Goal: Information Seeking & Learning: Learn about a topic

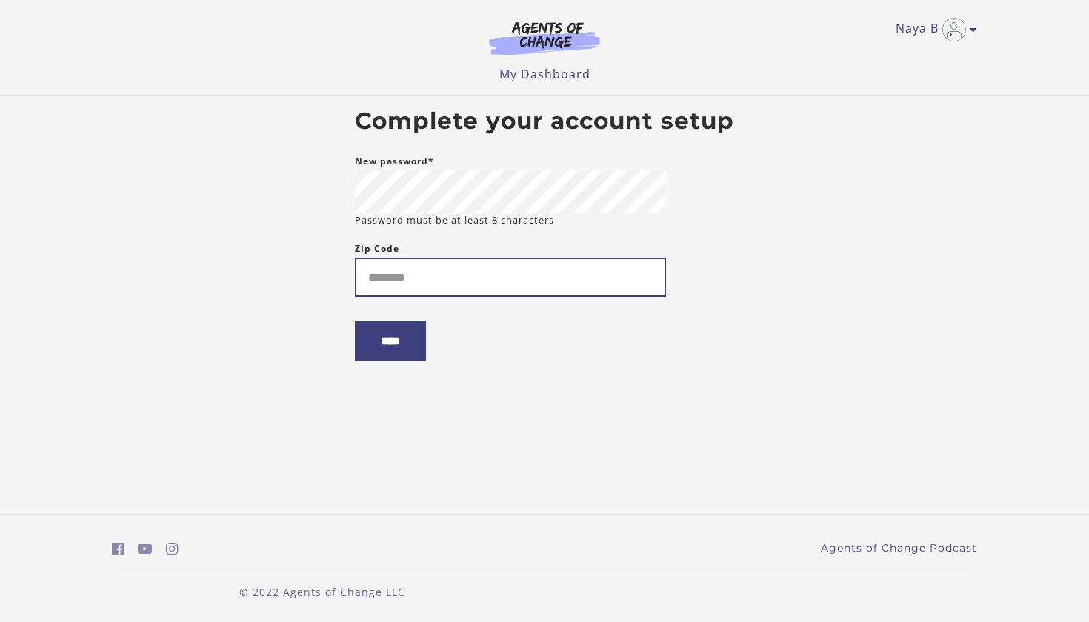
click at [470, 288] on input "Zip Code" at bounding box center [510, 277] width 311 height 39
type input "*****"
click at [392, 352] on input "****" at bounding box center [390, 341] width 71 height 41
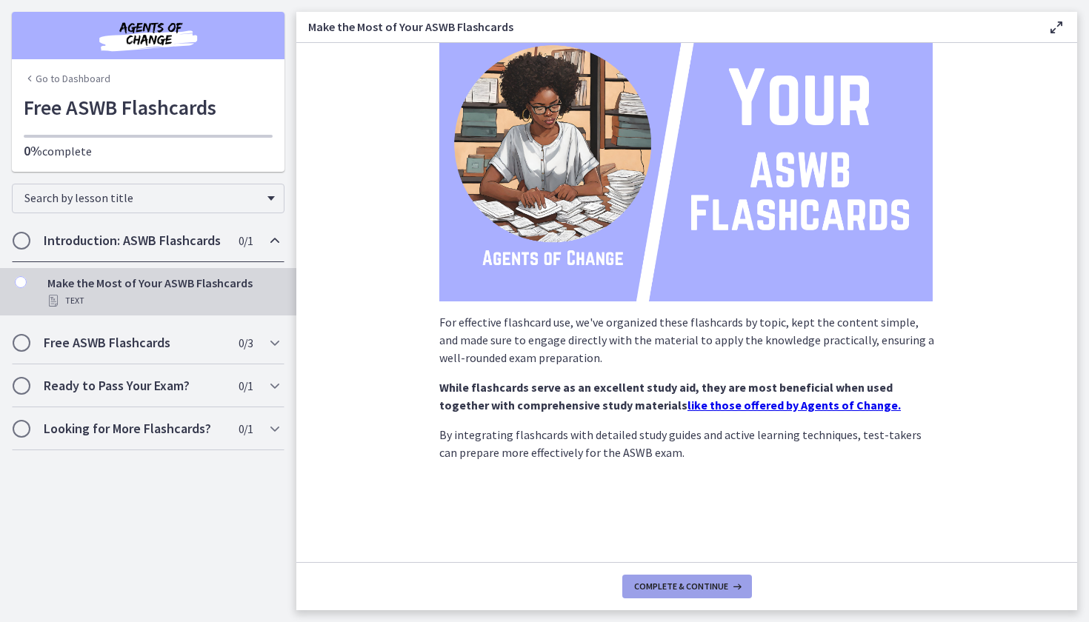
click at [681, 586] on span "Complete & continue" at bounding box center [681, 587] width 94 height 12
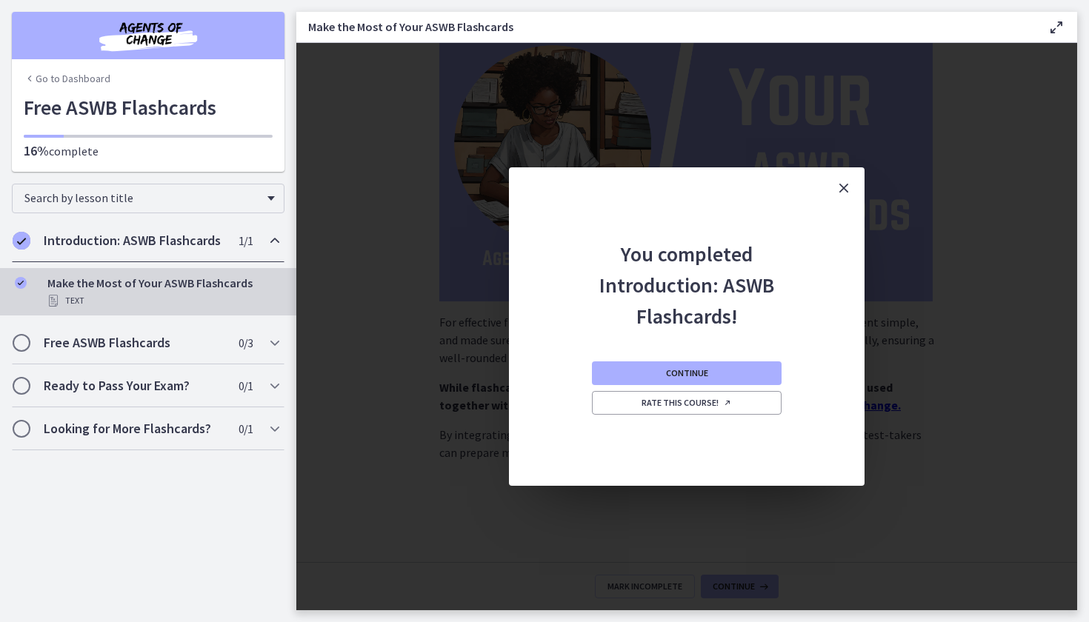
click at [843, 188] on icon "Close" at bounding box center [844, 188] width 18 height 18
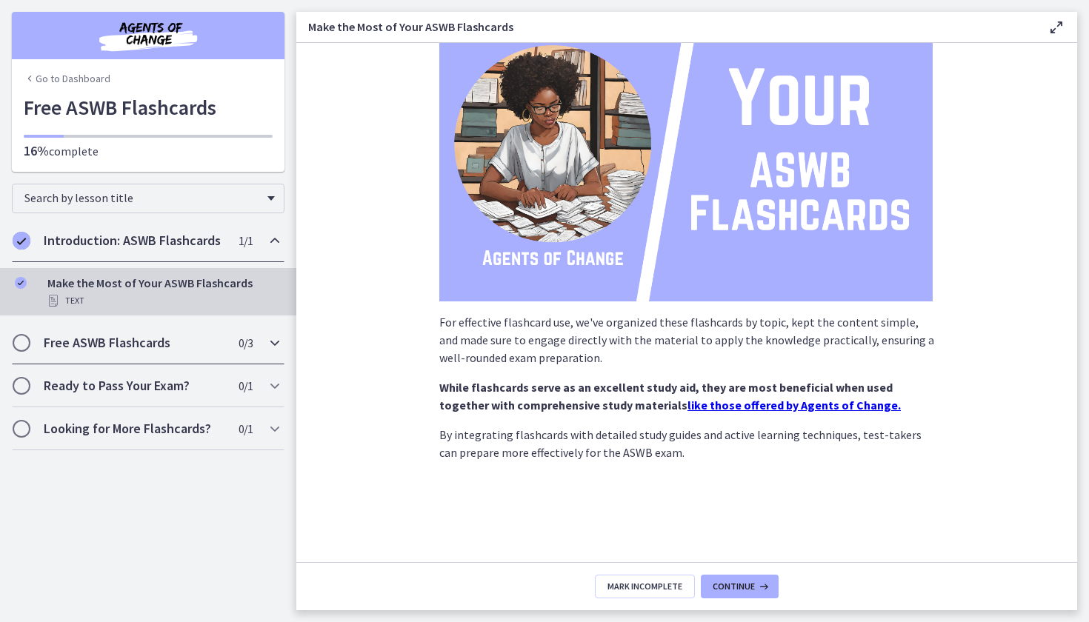
click at [24, 340] on span "Chapters" at bounding box center [21, 342] width 15 height 15
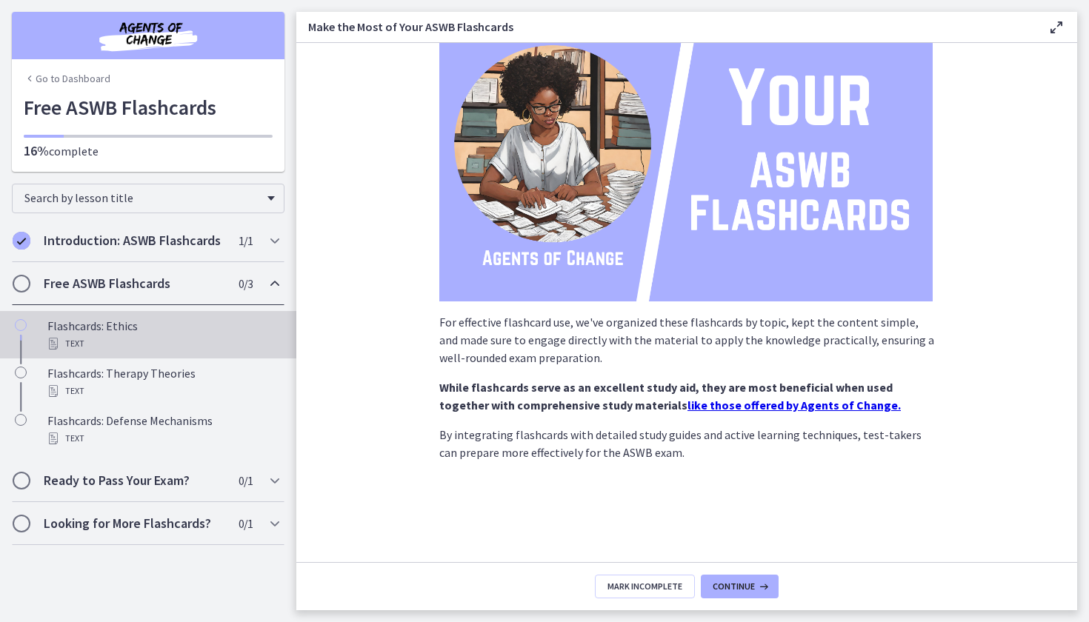
click at [67, 333] on div "Flashcards: Ethics Text" at bounding box center [162, 335] width 231 height 36
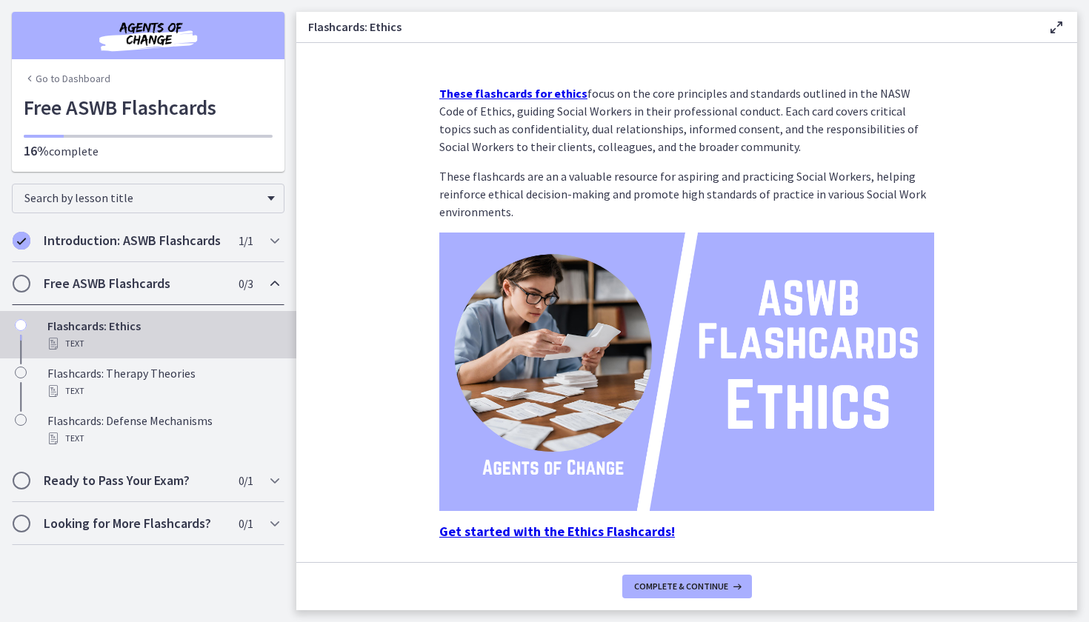
click at [462, 535] on strong "Get started with the Ethics Flashcards!" at bounding box center [556, 531] width 235 height 17
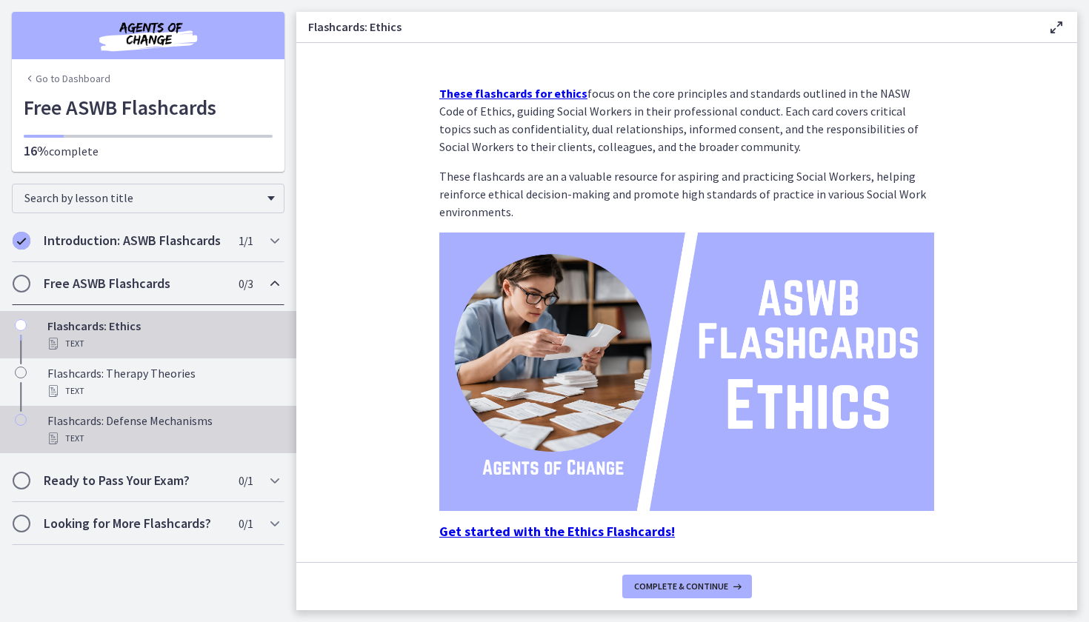
click at [185, 432] on div "Text" at bounding box center [162, 438] width 231 height 18
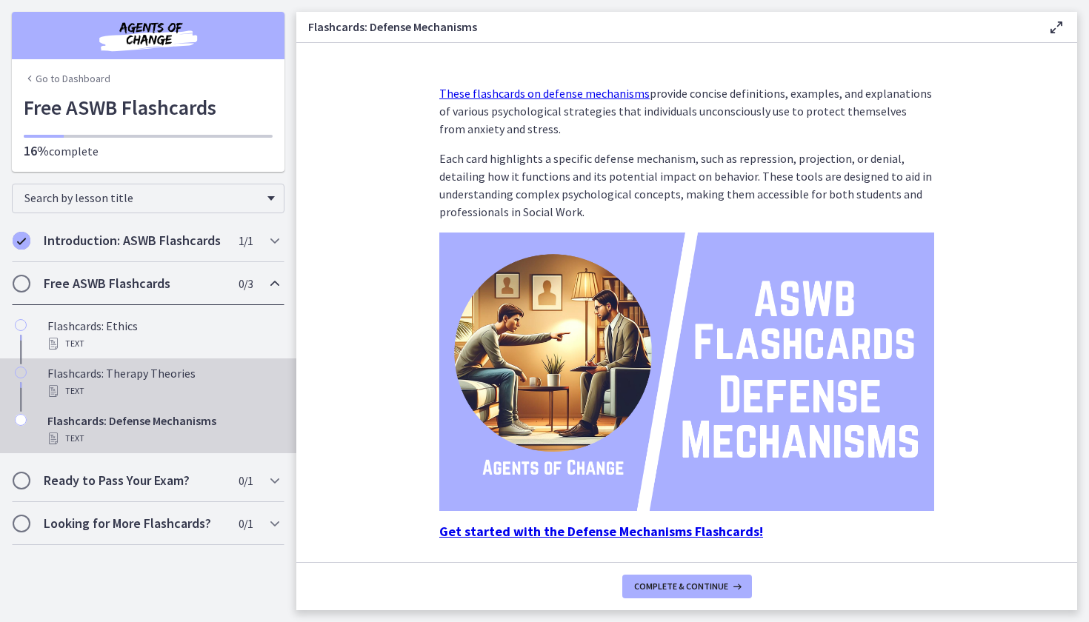
click at [214, 365] on div "Flashcards: Therapy Theories Text" at bounding box center [162, 382] width 231 height 36
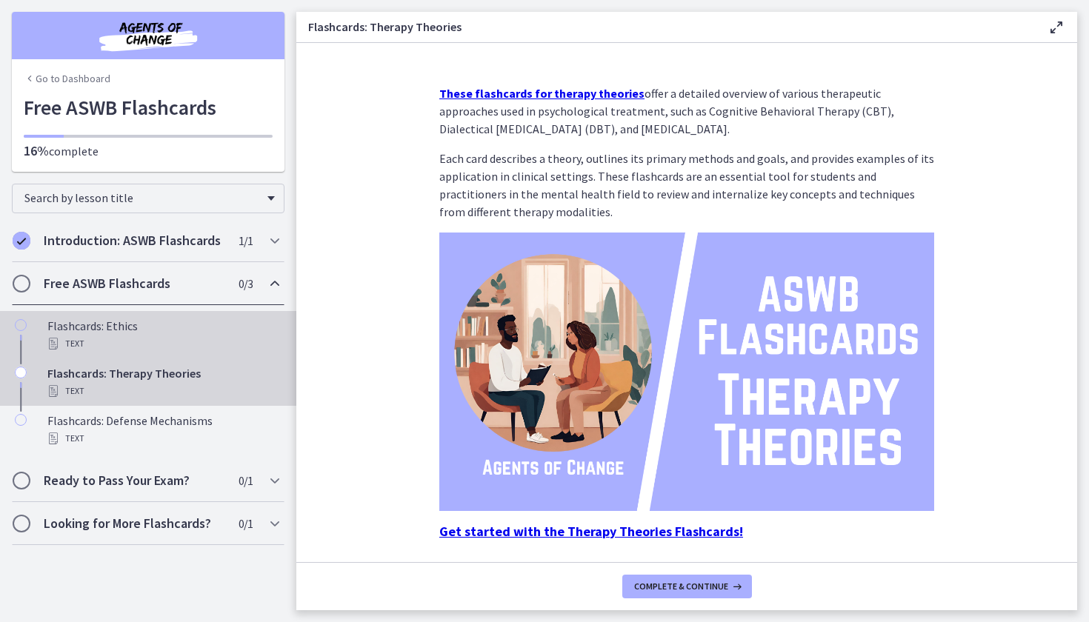
click at [213, 332] on div "Flashcards: Ethics Text" at bounding box center [162, 335] width 231 height 36
